Goal: Information Seeking & Learning: Learn about a topic

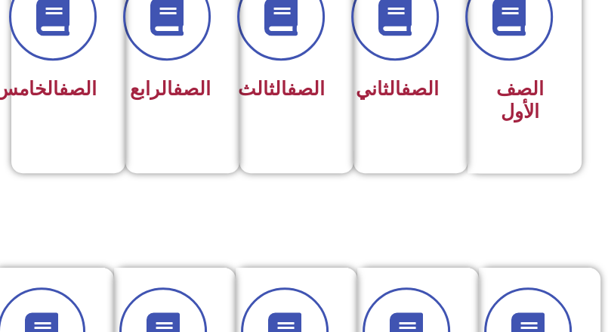
scroll to position [453, 0]
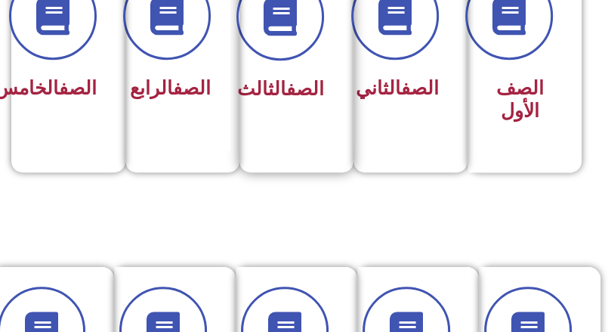
click at [271, 134] on div "الصف الثالث" at bounding box center [291, 51] width 105 height 199
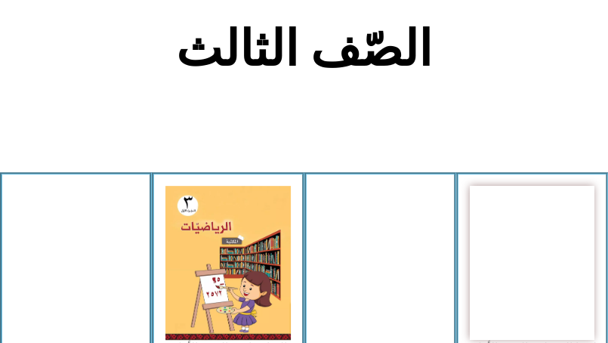
scroll to position [453, 0]
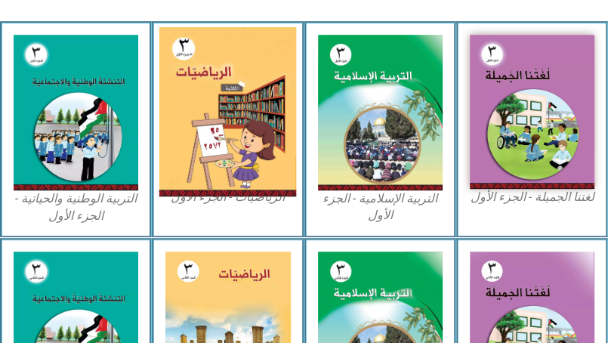
click at [232, 113] on img at bounding box center [227, 111] width 137 height 169
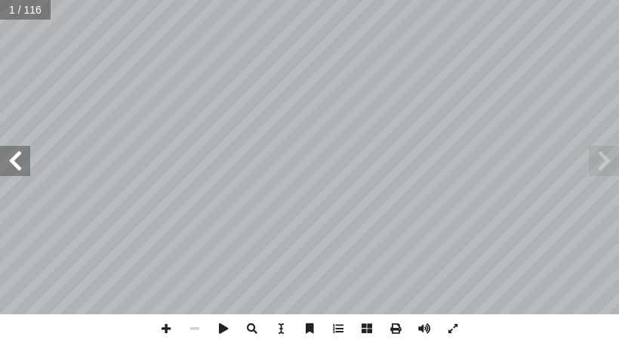
click at [14, 162] on span at bounding box center [15, 161] width 30 height 30
click at [15, 161] on span at bounding box center [15, 161] width 30 height 30
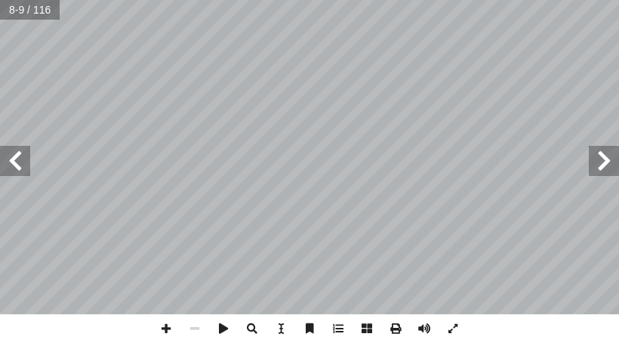
click at [15, 161] on span at bounding box center [15, 161] width 30 height 30
click at [604, 159] on span at bounding box center [604, 161] width 30 height 30
click at [175, 330] on span at bounding box center [166, 328] width 29 height 29
click at [18, 162] on span at bounding box center [15, 161] width 30 height 30
click at [12, 159] on span at bounding box center [15, 161] width 30 height 30
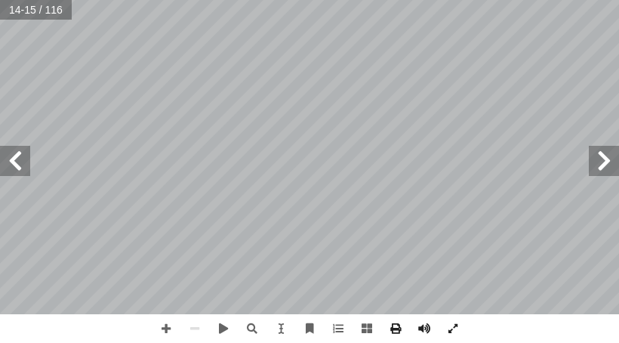
click at [12, 169] on span at bounding box center [15, 161] width 30 height 30
click at [605, 152] on span at bounding box center [604, 161] width 30 height 30
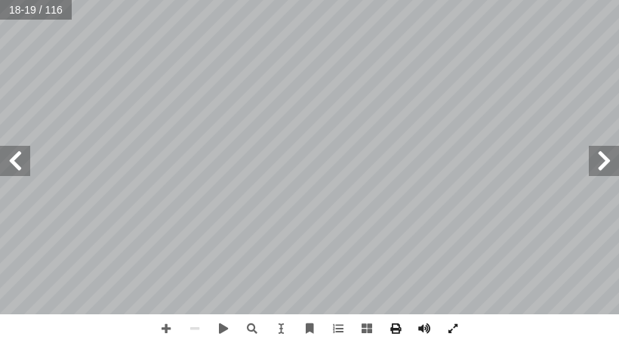
click at [605, 152] on span at bounding box center [604, 161] width 30 height 30
click at [10, 162] on span at bounding box center [15, 161] width 30 height 30
click at [164, 332] on span at bounding box center [166, 328] width 29 height 29
click at [159, 332] on span at bounding box center [166, 328] width 29 height 29
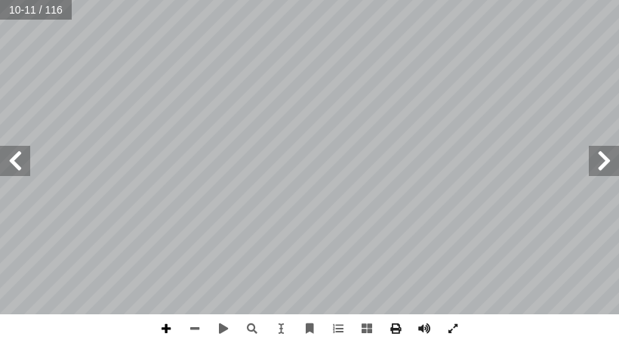
click at [163, 329] on span at bounding box center [166, 328] width 29 height 29
click at [18, 168] on span at bounding box center [15, 161] width 30 height 30
click at [177, 328] on div "8 ) أ ا ب) ج) عداد: ِ له على الم ّ ث َ م أ ا في و َ المكتوب َ العدد أ ا قر أ ا …" at bounding box center [309, 171] width 619 height 343
click at [193, 327] on span at bounding box center [194, 328] width 29 height 29
click at [302, 321] on div "8 ) أ ا ب) ج) عداد: ِ له على الم ّ ث َ م أ ا في و َ المكتوب َ العدد أ ا قر أ ا …" at bounding box center [309, 171] width 619 height 343
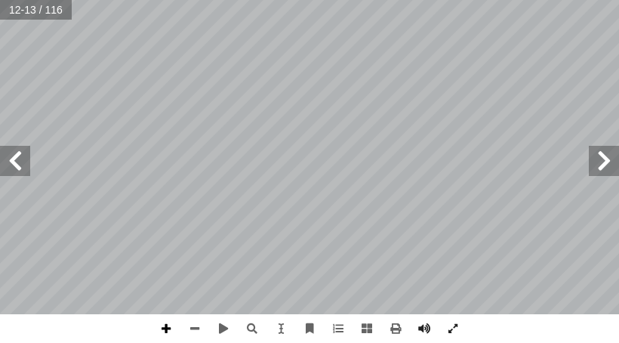
click at [166, 325] on span at bounding box center [166, 328] width 29 height 29
click at [60, 0] on html "الصفحة الرئيسية الصف الأول الصف الثاني الصف الثالث الصف الرابع الصف الخامس الصف…" at bounding box center [309, 51] width 619 height 102
click at [203, 0] on html "الصفحة الرئيسية الصف الأول الصف الثاني الصف الثالث الصف الرابع الصف الخامس الصف…" at bounding box center [309, 51] width 619 height 102
click at [369, 0] on html "الصفحة الرئيسية الصف الأول الصف الثاني الصف الثالث الصف الرابع الصف الخامس الصف…" at bounding box center [309, 51] width 619 height 102
click at [193, 331] on span at bounding box center [194, 328] width 29 height 29
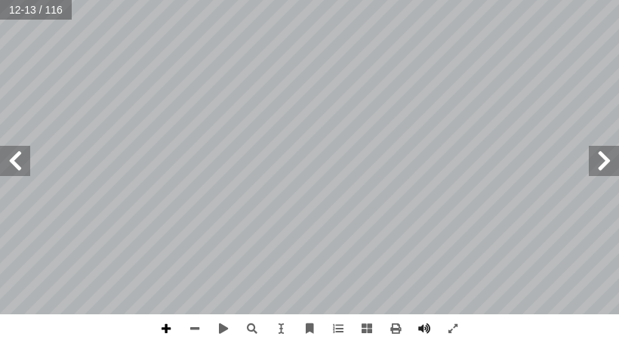
click at [166, 329] on span at bounding box center [166, 328] width 29 height 29
click at [342, 329] on div "8 ) أ ا ب) ج) عداد: ِ له على الم ّ ث َ م أ ا في و َ المكتوب َ العدد أ ا قر أ ا …" at bounding box center [309, 171] width 619 height 343
click at [191, 326] on span at bounding box center [194, 328] width 29 height 29
click at [157, 334] on span at bounding box center [166, 328] width 29 height 29
click at [20, 156] on span at bounding box center [15, 161] width 30 height 30
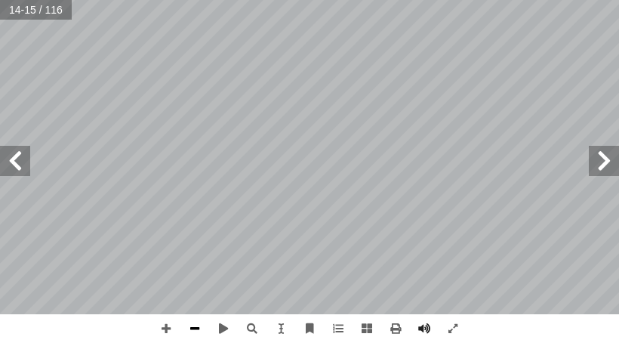
click at [189, 329] on span at bounding box center [194, 328] width 29 height 29
click at [604, 171] on span at bounding box center [604, 161] width 30 height 30
click at [164, 329] on span at bounding box center [166, 328] width 29 height 29
click at [307, 102] on html "الصفحة الرئيسية الصف الأول الصف الثاني الصف الثالث الصف الرابع الصف الخامس الصف…" at bounding box center [309, 51] width 619 height 102
